Goal: Register for event/course

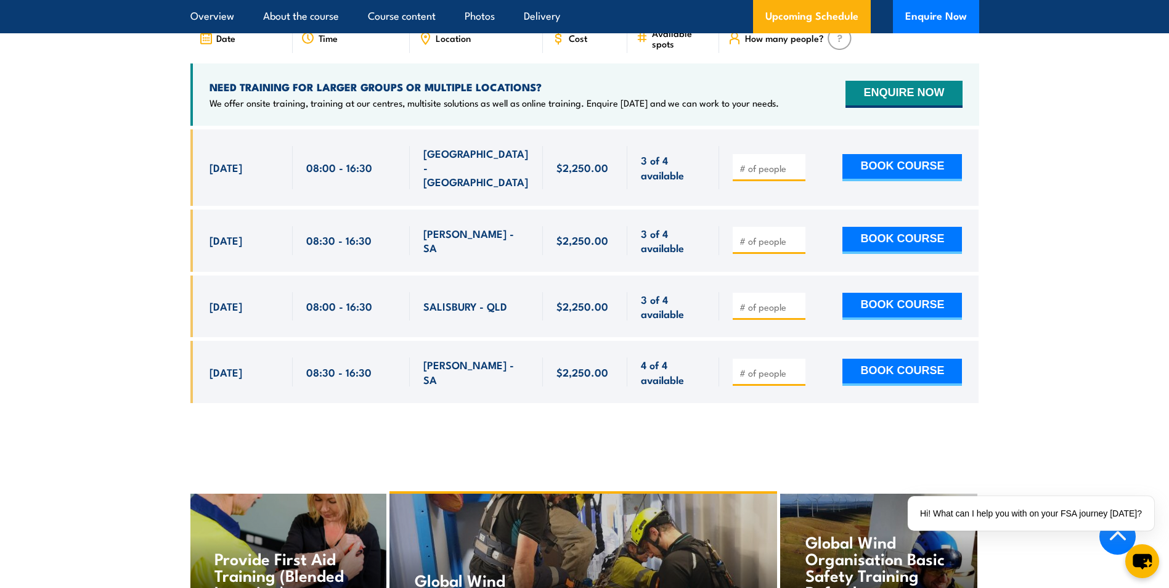
scroll to position [1910, 0]
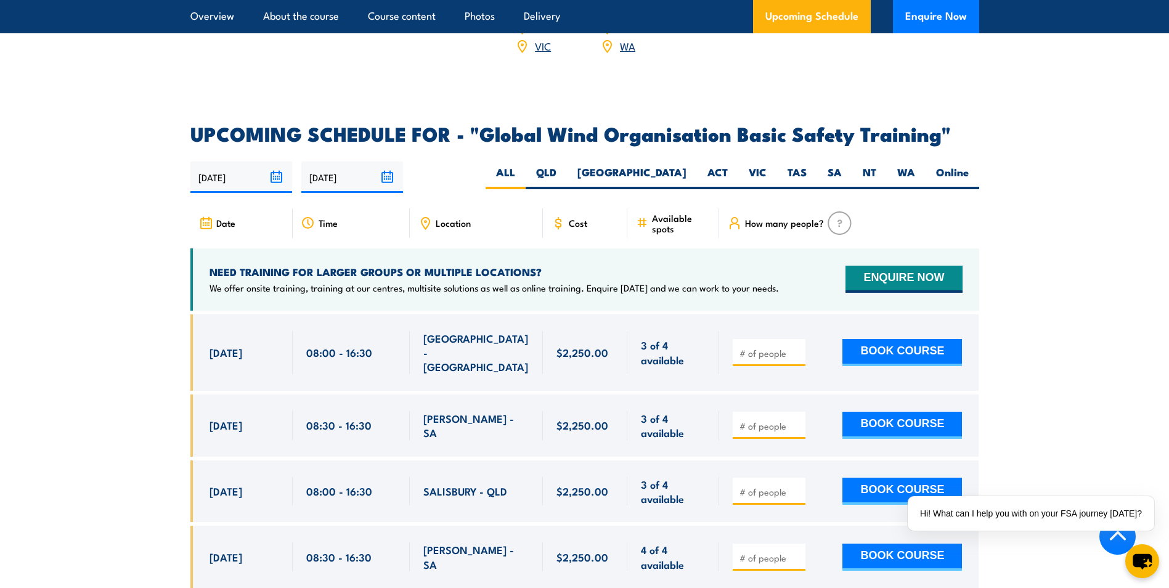
click at [386, 162] on input "31/03/2026" at bounding box center [352, 176] width 102 height 31
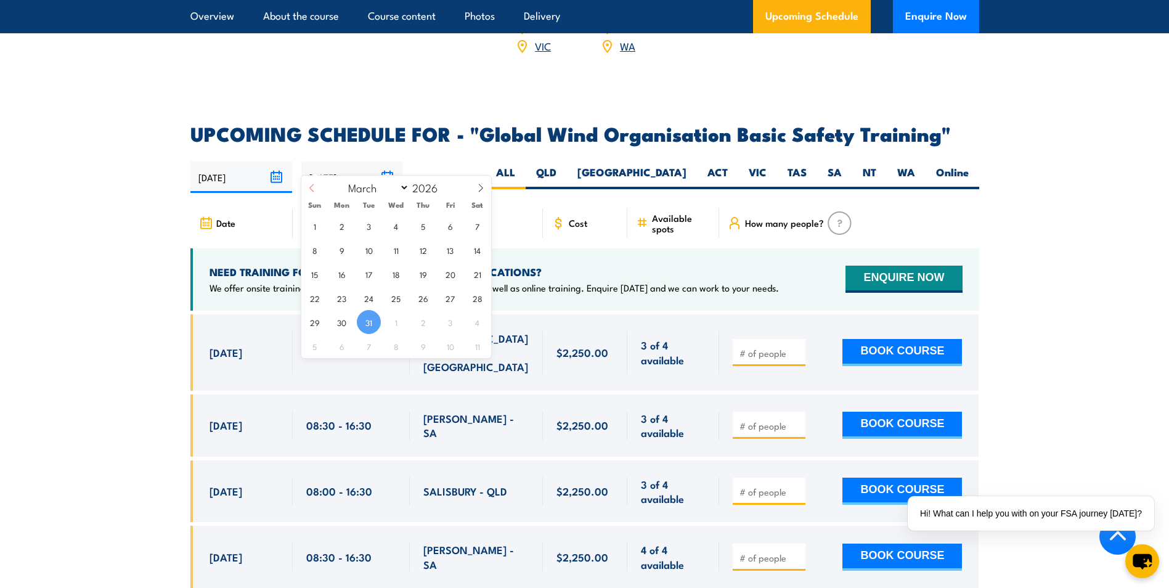
click at [316, 185] on span at bounding box center [311, 192] width 21 height 33
select select "0"
click at [397, 224] on span "31" at bounding box center [396, 226] width 24 height 24
type input "[DATE]"
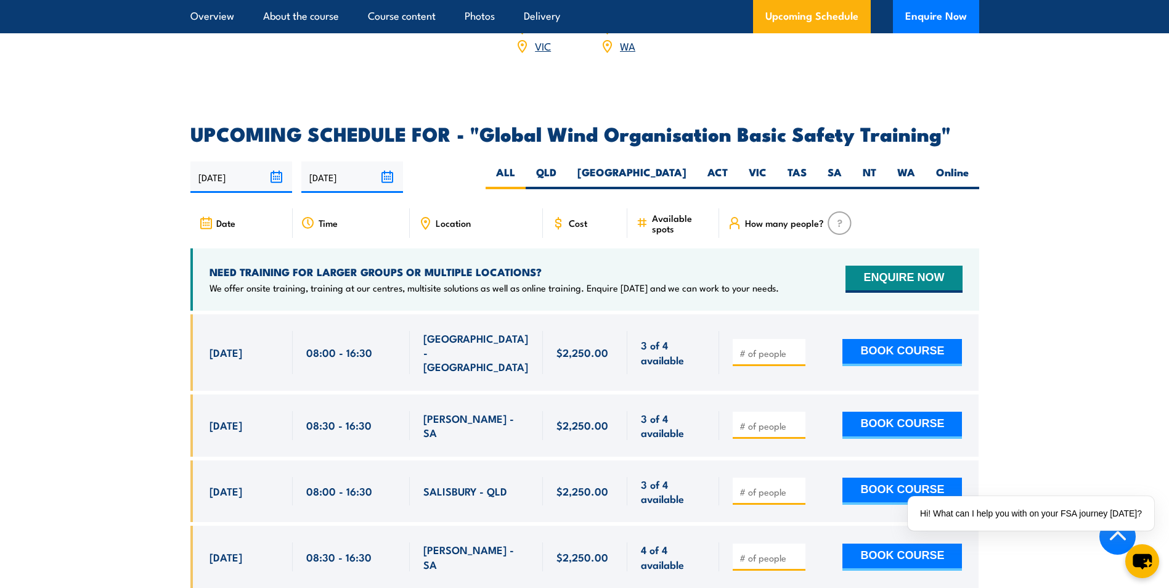
click at [105, 209] on section "UPCOMING SCHEDULE FOR - "Global Wind Organisation Basic Safety Training" 02/10/…" at bounding box center [584, 365] width 1169 height 482
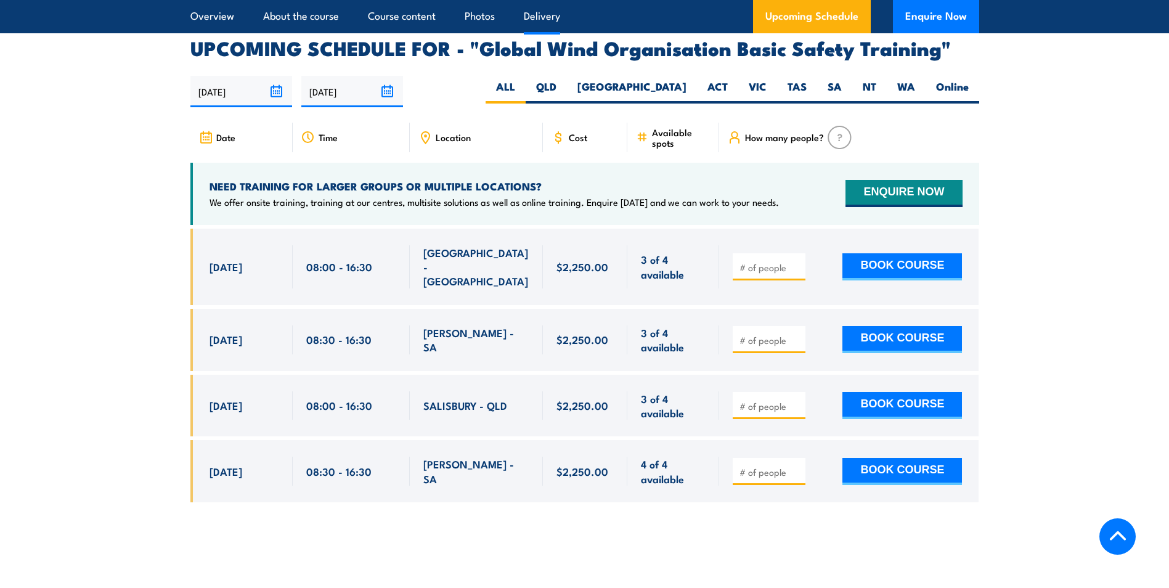
scroll to position [2016, 0]
